Goal: Task Accomplishment & Management: Use online tool/utility

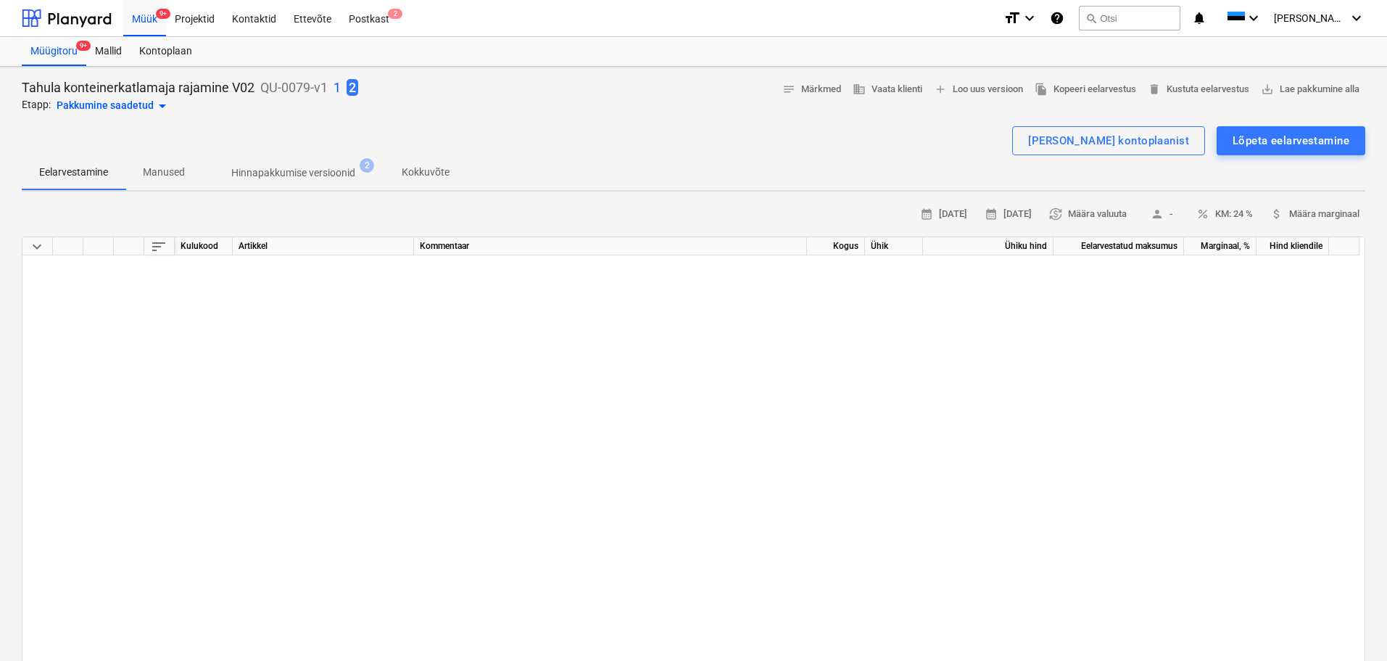
scroll to position [653, 0]
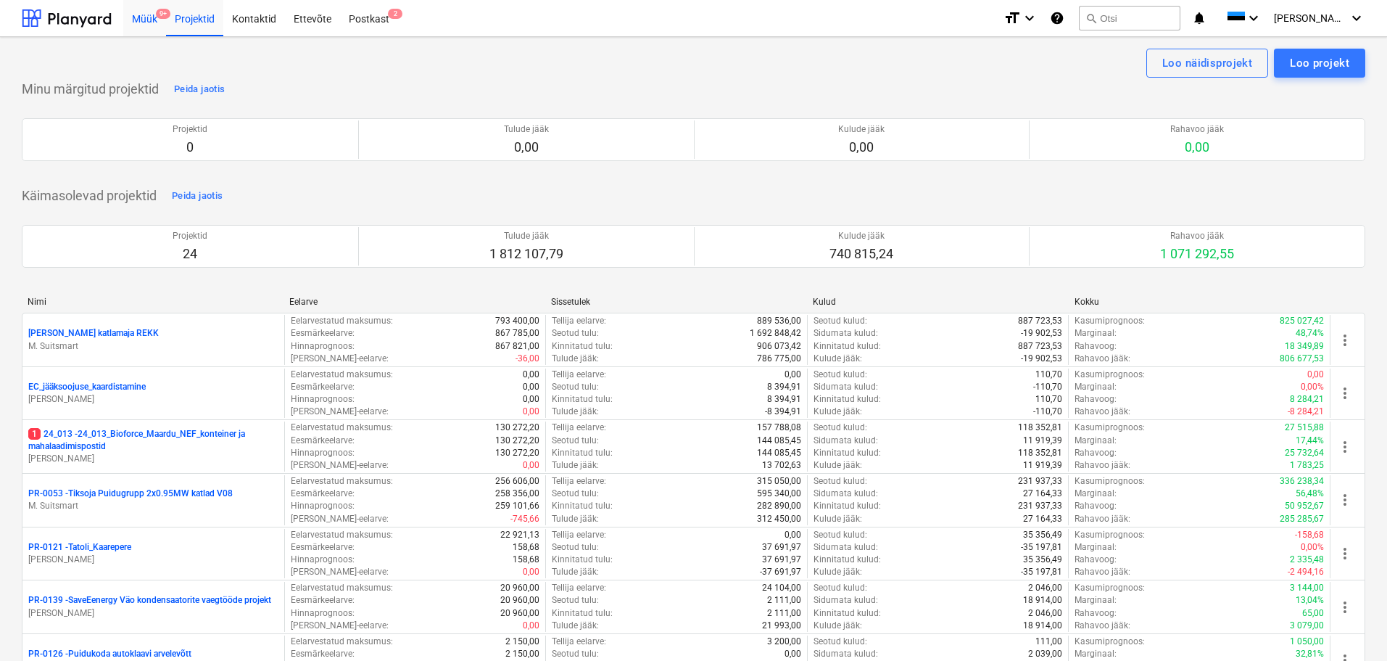
click at [149, 25] on div "Müük 9+" at bounding box center [144, 17] width 43 height 37
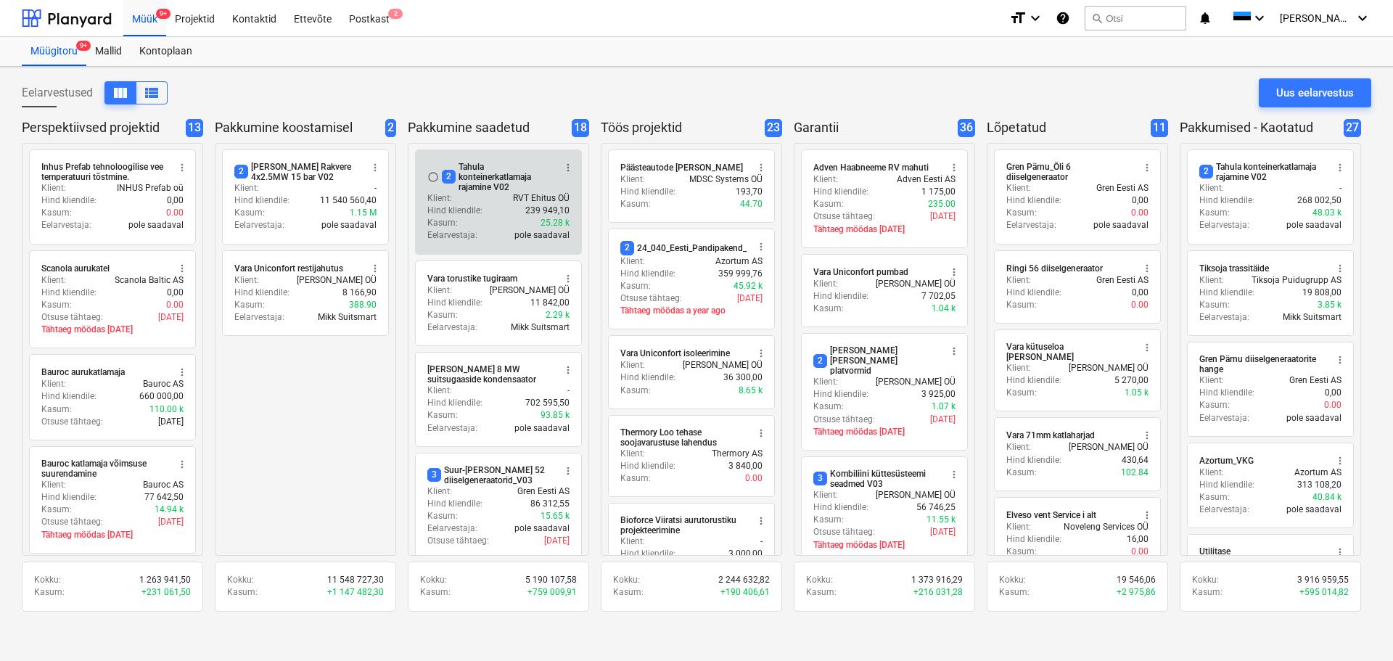
click at [481, 168] on div "2 Tahula konteinerkatlamaja rajamine V02" at bounding box center [498, 177] width 112 height 30
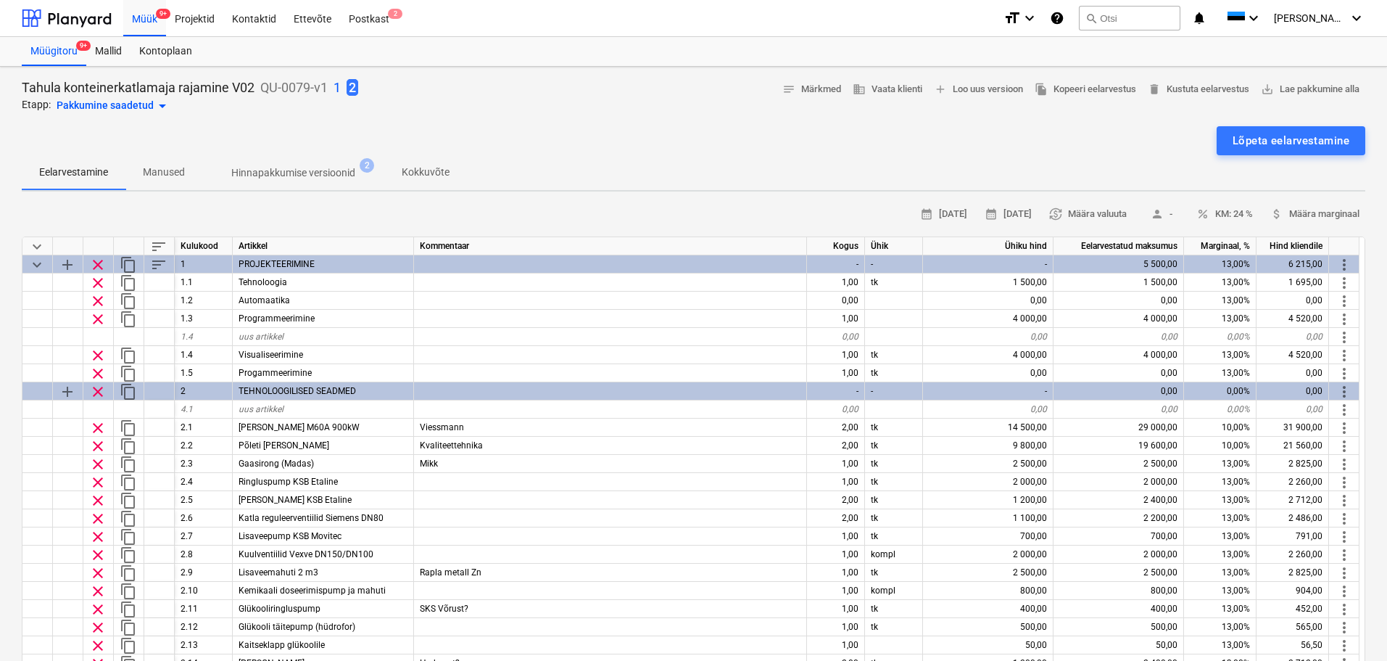
type textarea "x"
